Goal: Navigation & Orientation: Find specific page/section

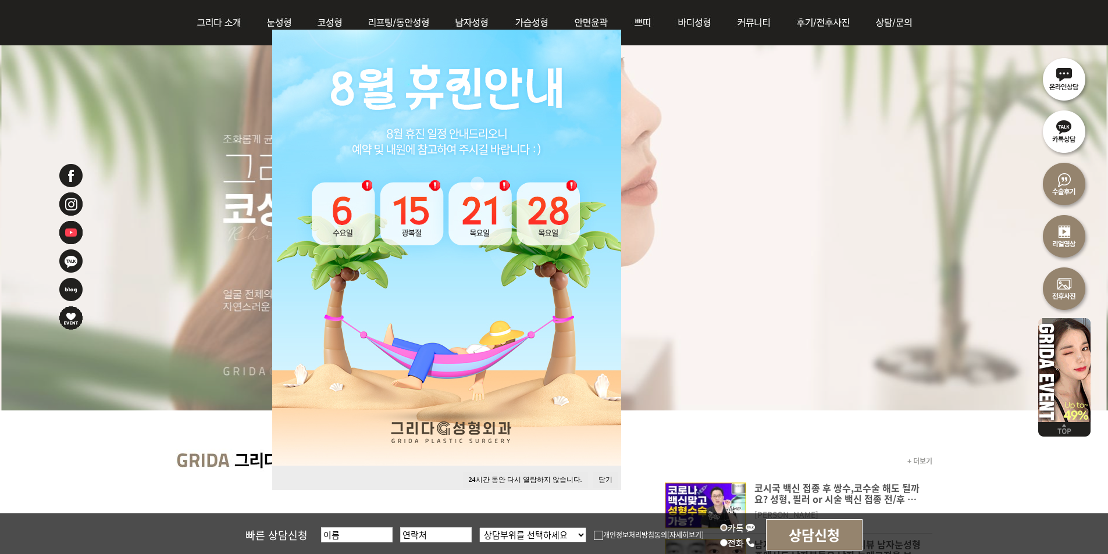
scroll to position [116, 0]
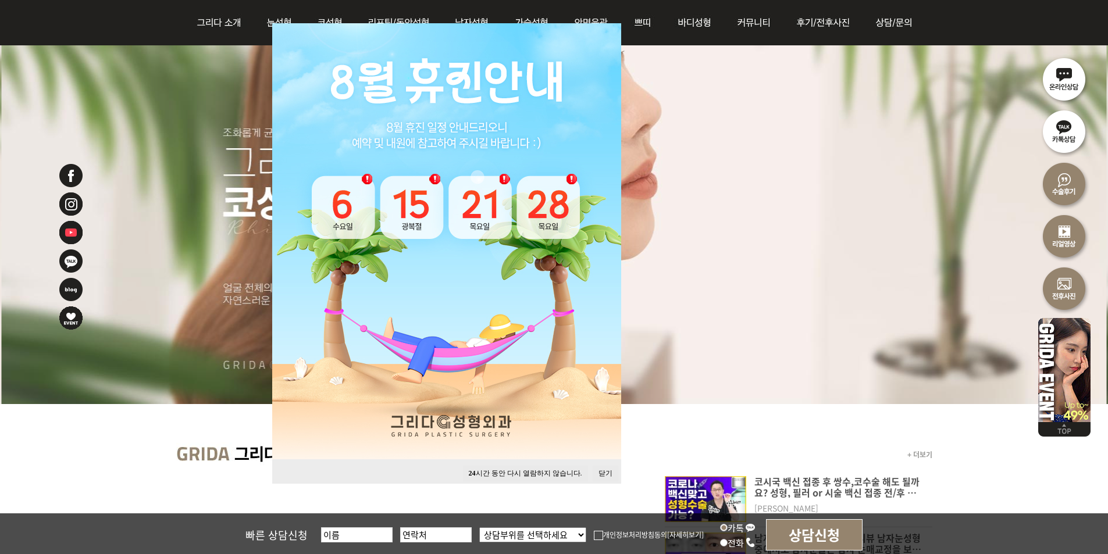
click at [531, 472] on button "닫기" at bounding box center [605, 474] width 26 height 16
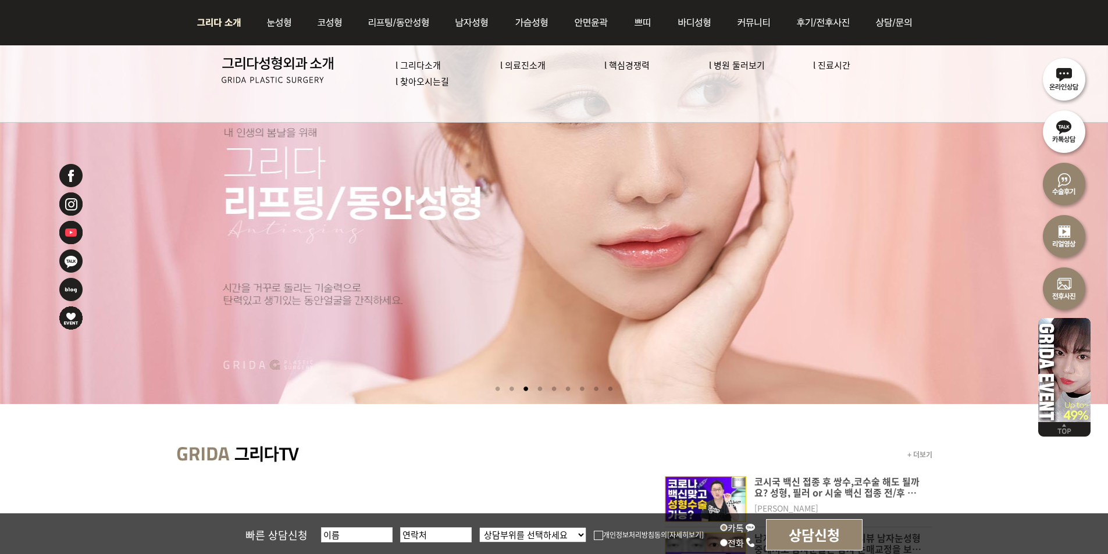
click at [413, 66] on link "l 그리다소개" at bounding box center [417, 65] width 45 height 12
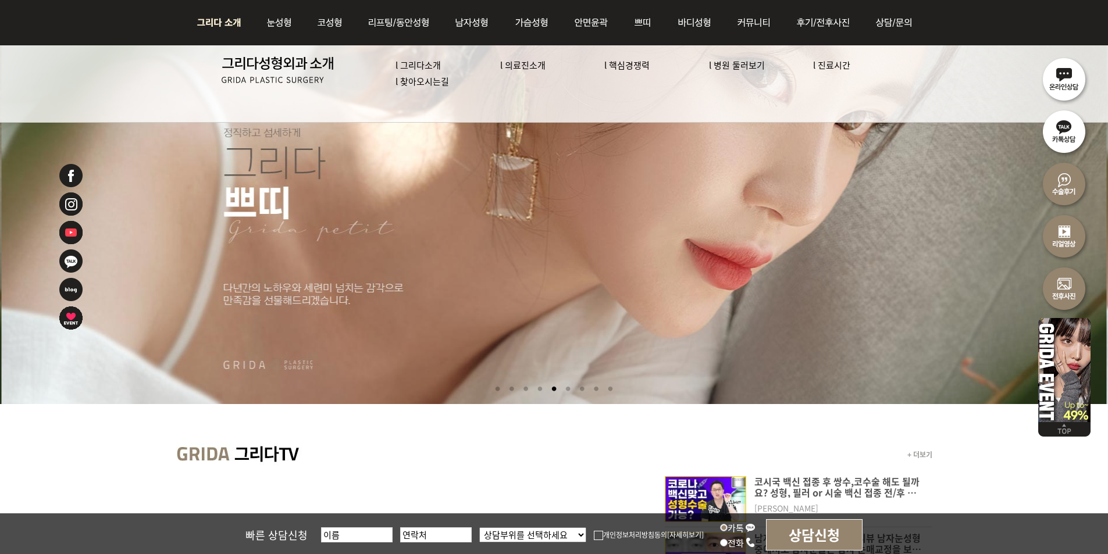
click at [516, 66] on link "l 의료진소개" at bounding box center [522, 65] width 45 height 12
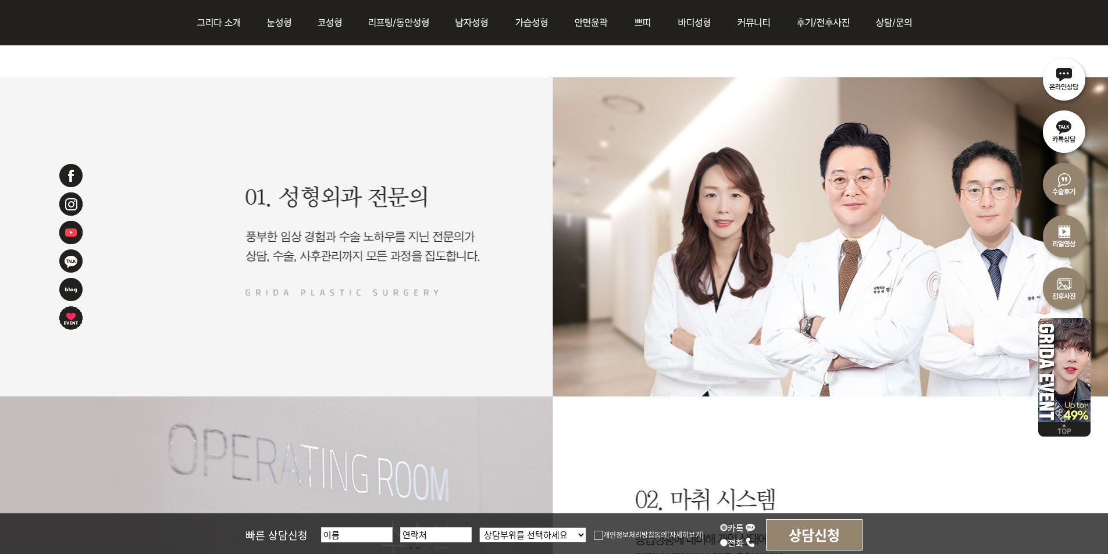
scroll to position [1337, 0]
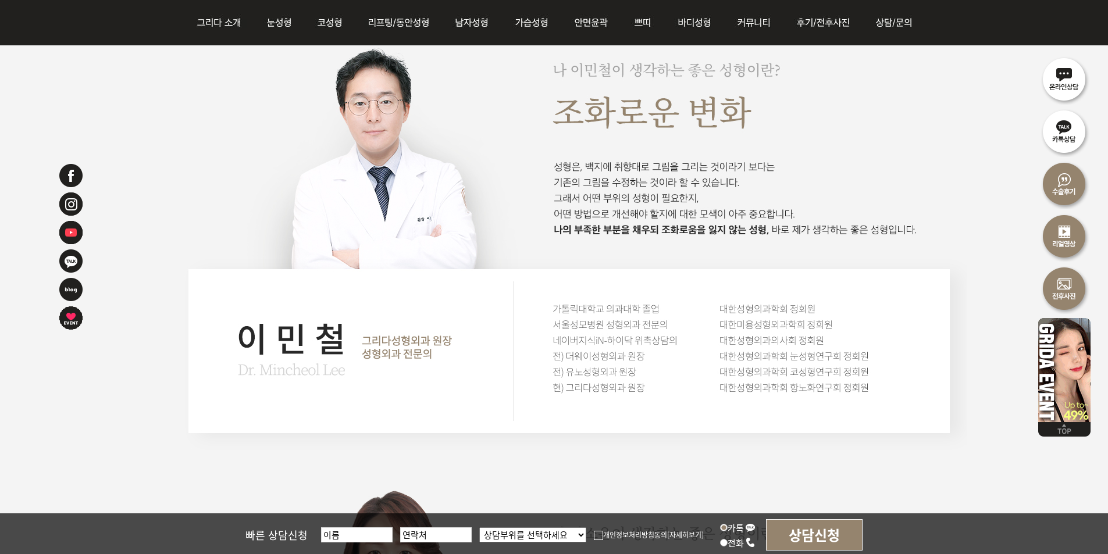
scroll to position [1453, 0]
